Goal: Navigation & Orientation: Find specific page/section

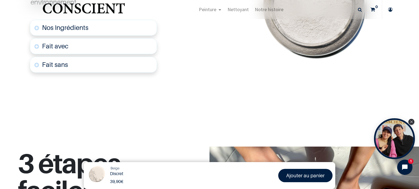
scroll to position [245, 0]
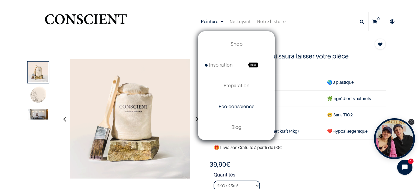
click at [229, 105] on span "Eco-conscience" at bounding box center [236, 107] width 36 height 6
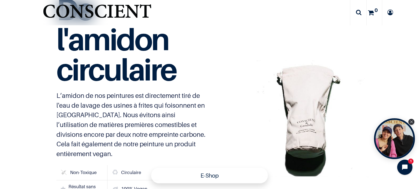
scroll to position [1444, 0]
